Goal: Information Seeking & Learning: Learn about a topic

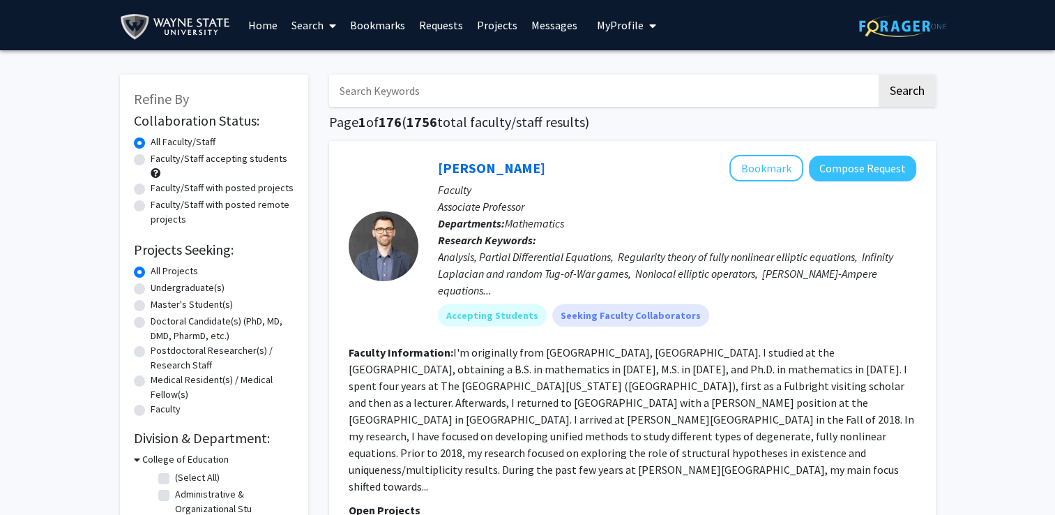
click at [151, 161] on label "Faculty/Staff accepting students" at bounding box center [219, 158] width 137 height 15
click at [151, 160] on input "Faculty/Staff accepting students" at bounding box center [155, 155] width 9 height 9
radio input "true"
click at [151, 289] on label "Undergraduate(s)" at bounding box center [188, 287] width 74 height 15
click at [151, 289] on input "Undergraduate(s)" at bounding box center [155, 284] width 9 height 9
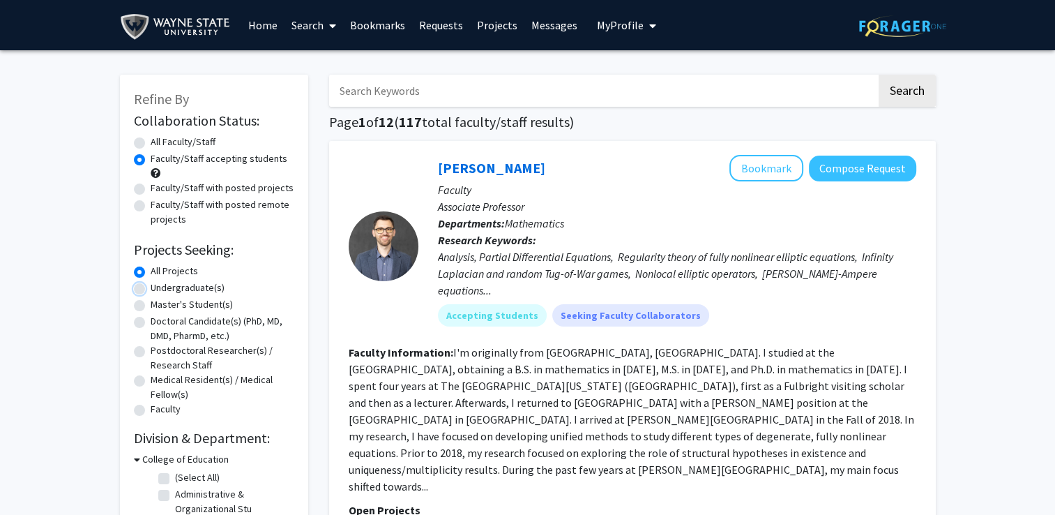
radio input "true"
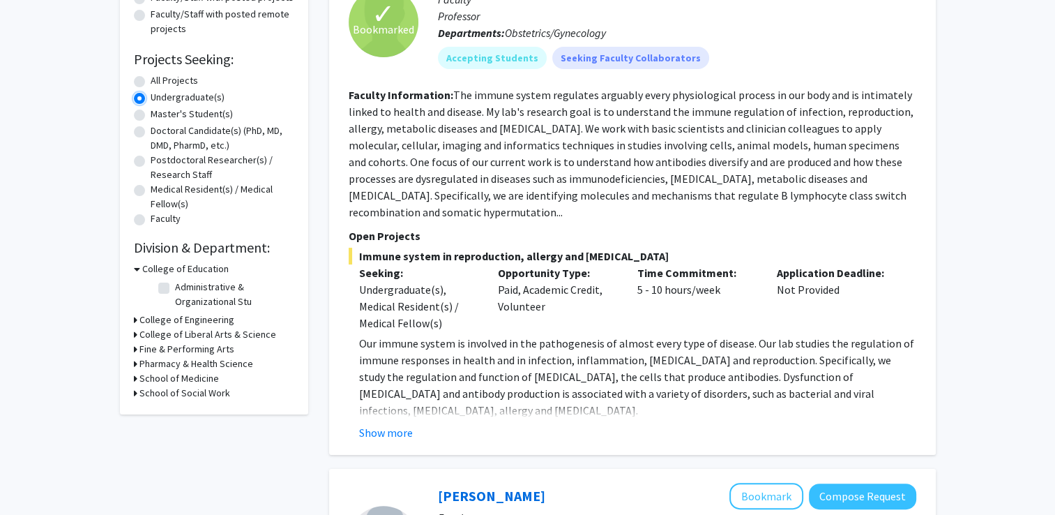
scroll to position [209, 0]
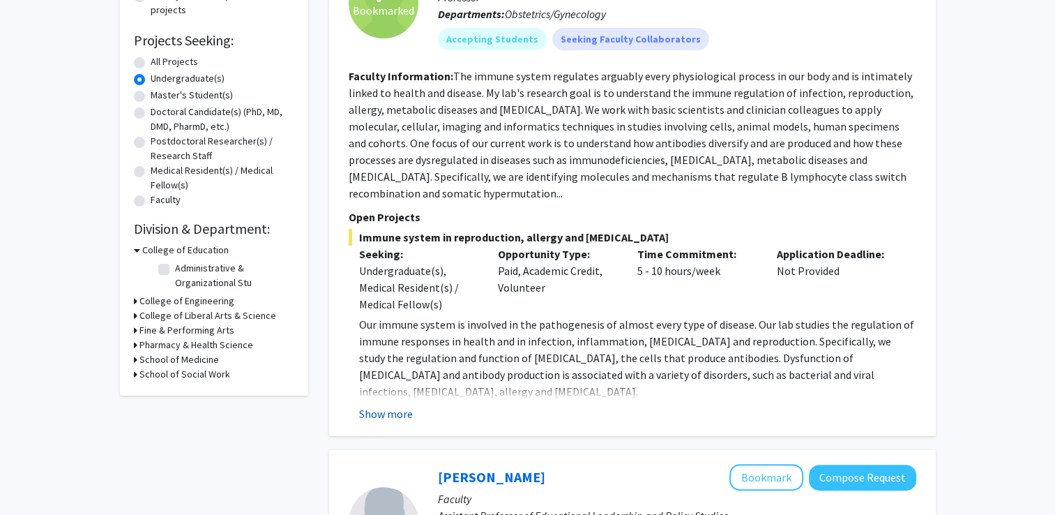
click at [393, 412] on button "Show more" at bounding box center [386, 413] width 54 height 17
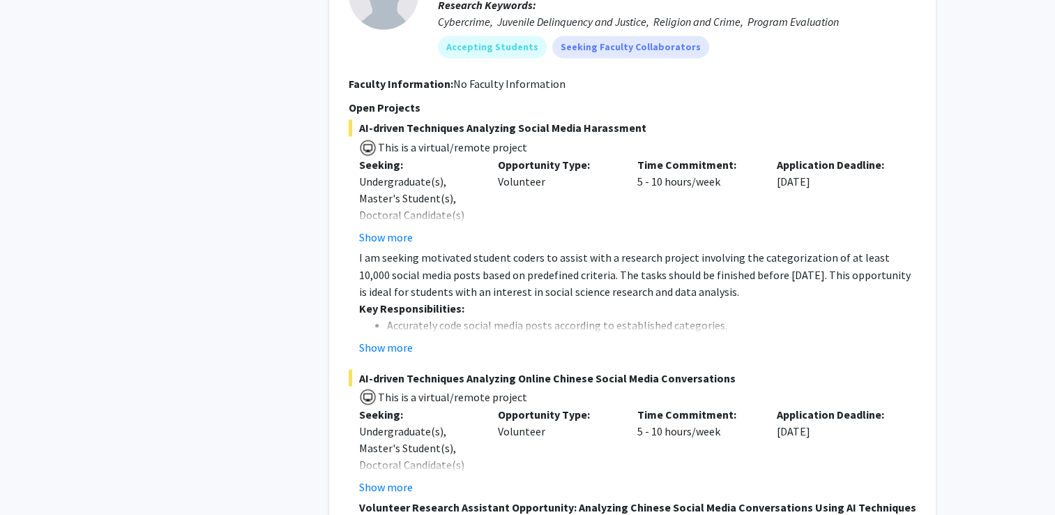
scroll to position [2370, 0]
